Goal: Task Accomplishment & Management: Manage account settings

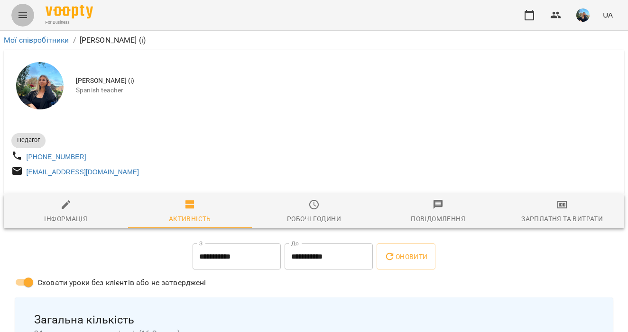
click at [29, 14] on button "Menu" at bounding box center [22, 15] width 23 height 23
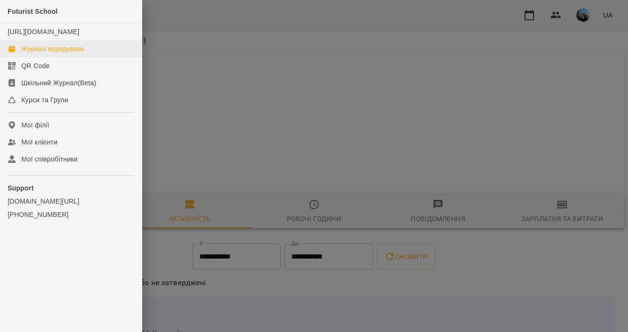
click at [42, 57] on link "Журнал відвідувань" at bounding box center [71, 48] width 142 height 17
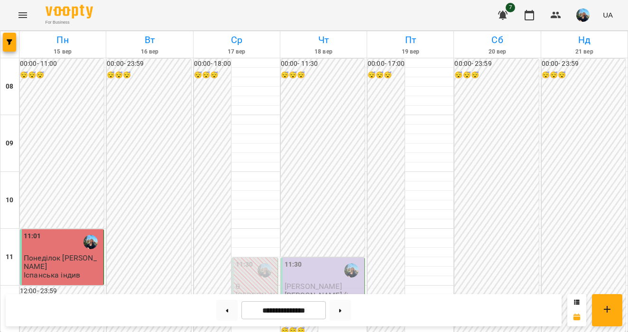
scroll to position [245, 0]
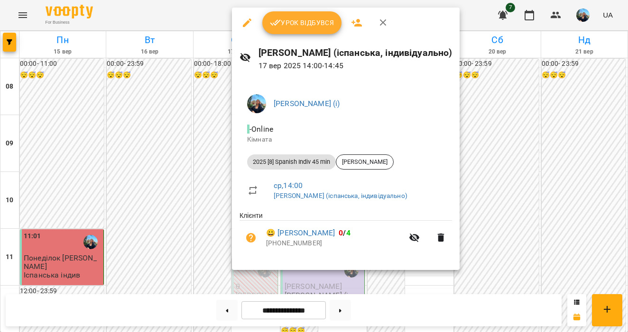
click at [290, 30] on button "Урок відбувся" at bounding box center [302, 22] width 80 height 23
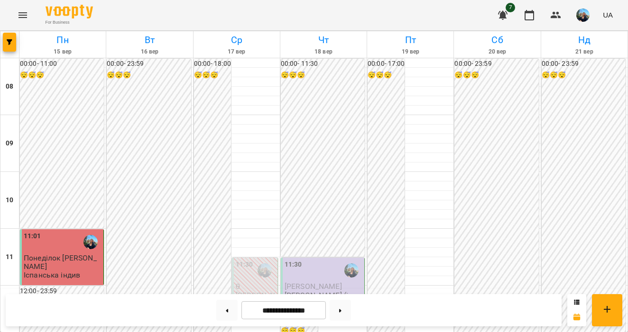
click at [449, 23] on div "For Business 7 UA" at bounding box center [314, 15] width 628 height 30
click at [348, 310] on button at bounding box center [340, 310] width 21 height 21
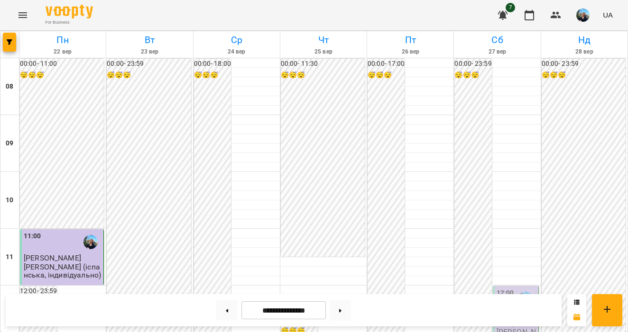
scroll to position [0, 0]
click at [226, 310] on button at bounding box center [226, 310] width 21 height 21
type input "**********"
